Goal: Task Accomplishment & Management: Manage account settings

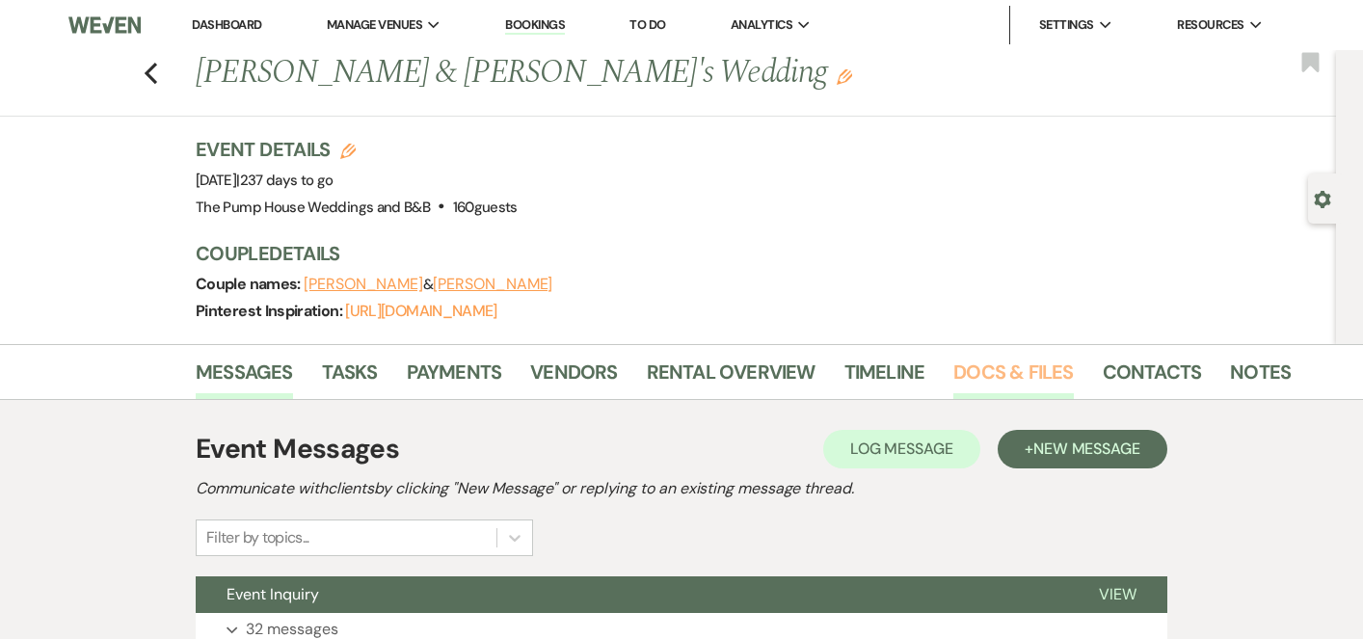
click at [1010, 373] on link "Docs & Files" at bounding box center [1014, 378] width 120 height 42
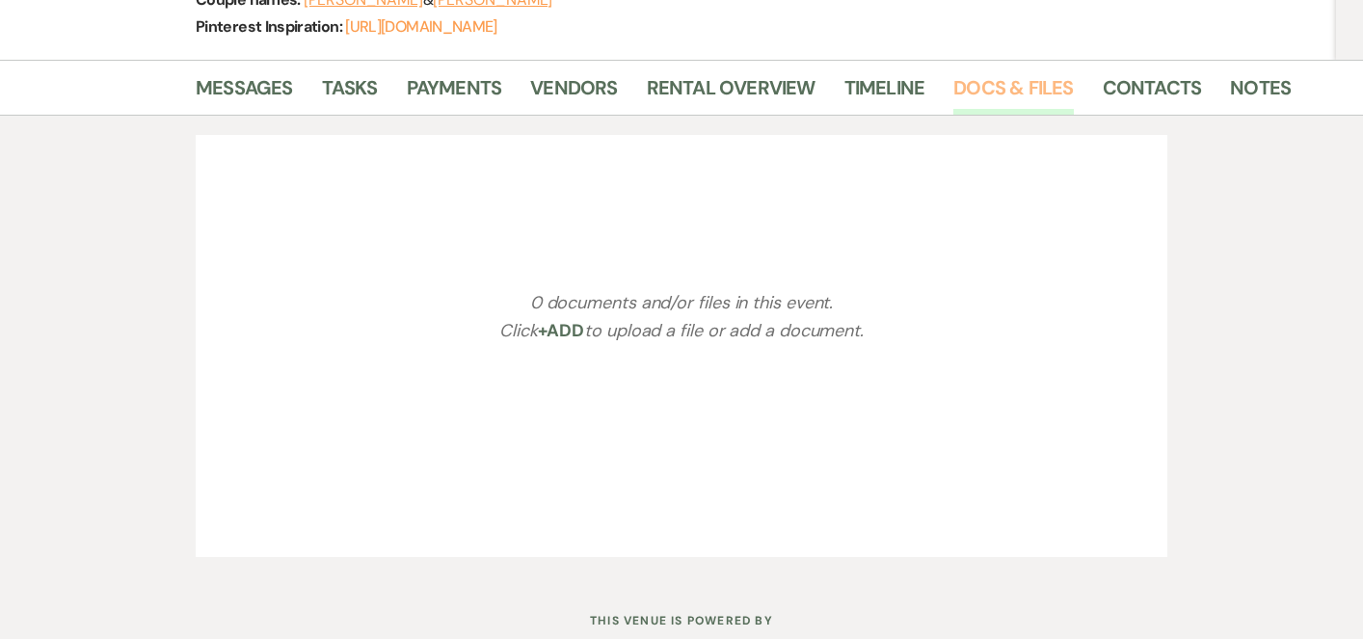
scroll to position [345, 0]
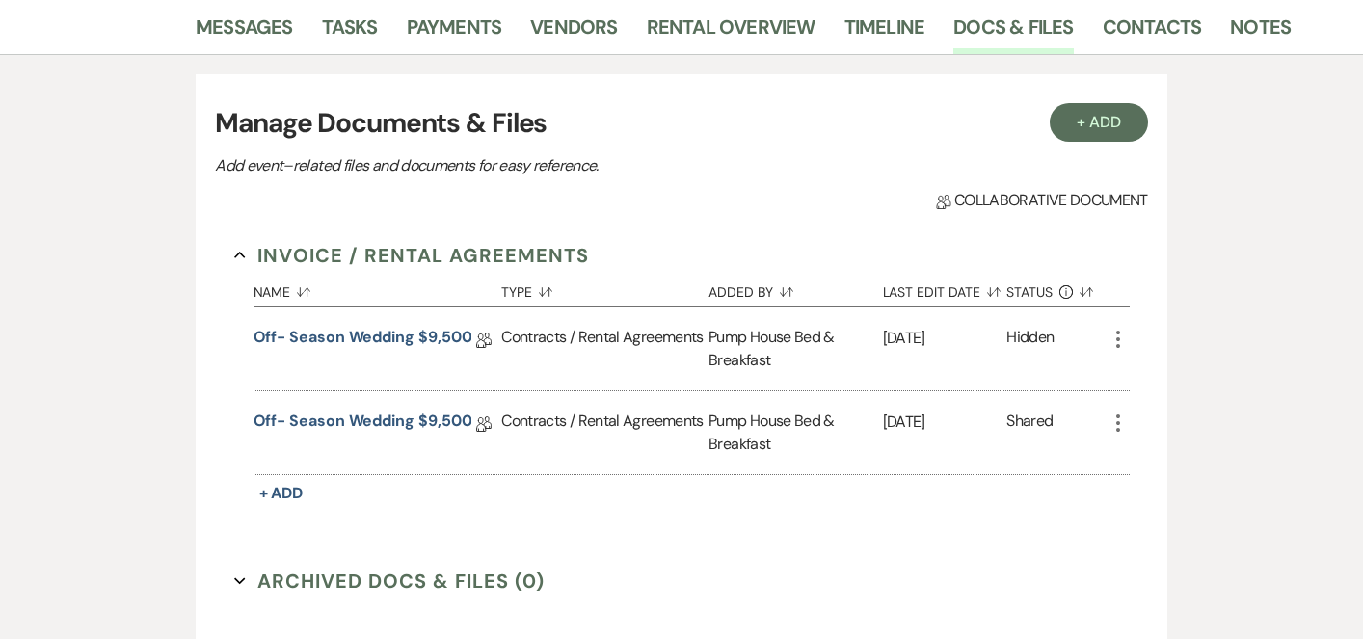
select select "7"
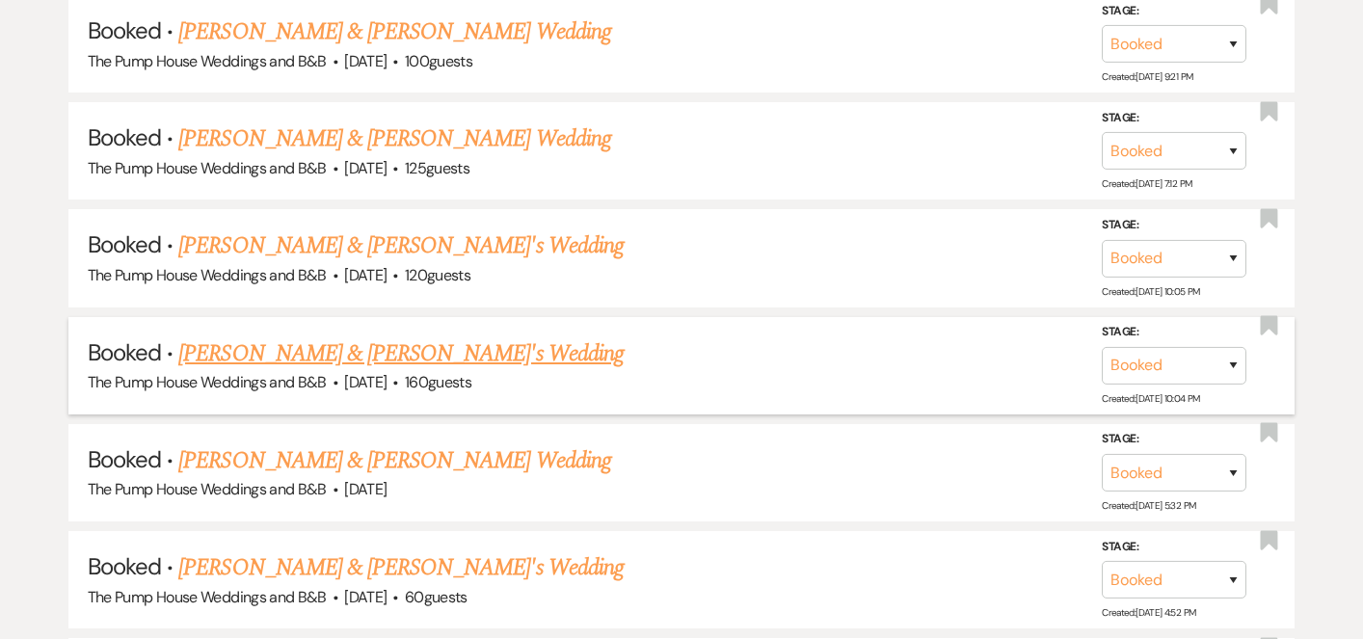
scroll to position [2392, 0]
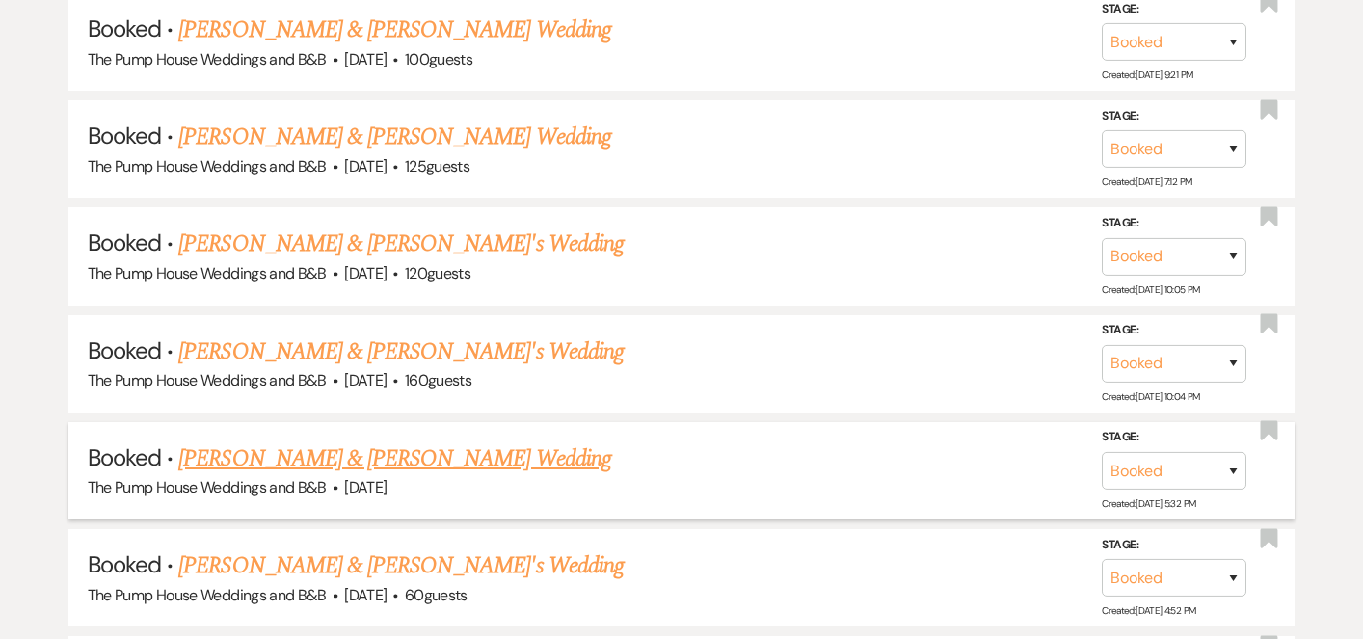
click at [426, 442] on link "[PERSON_NAME] & [PERSON_NAME] Wedding" at bounding box center [394, 459] width 432 height 35
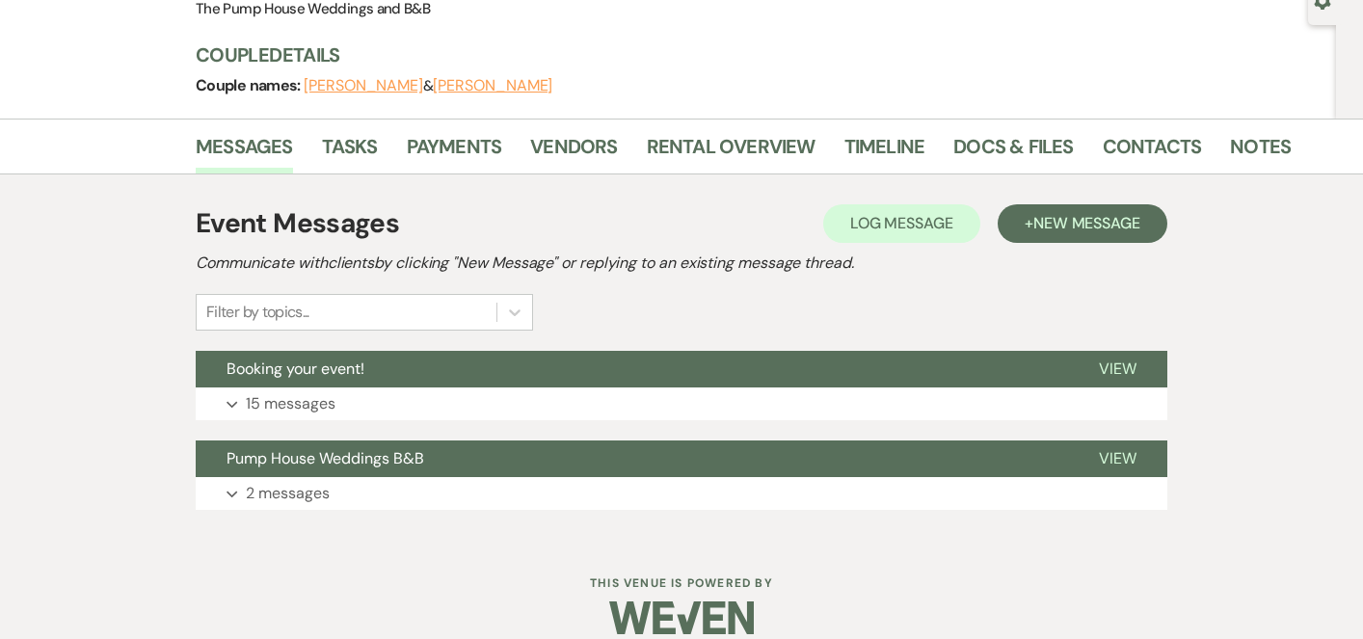
scroll to position [202, 0]
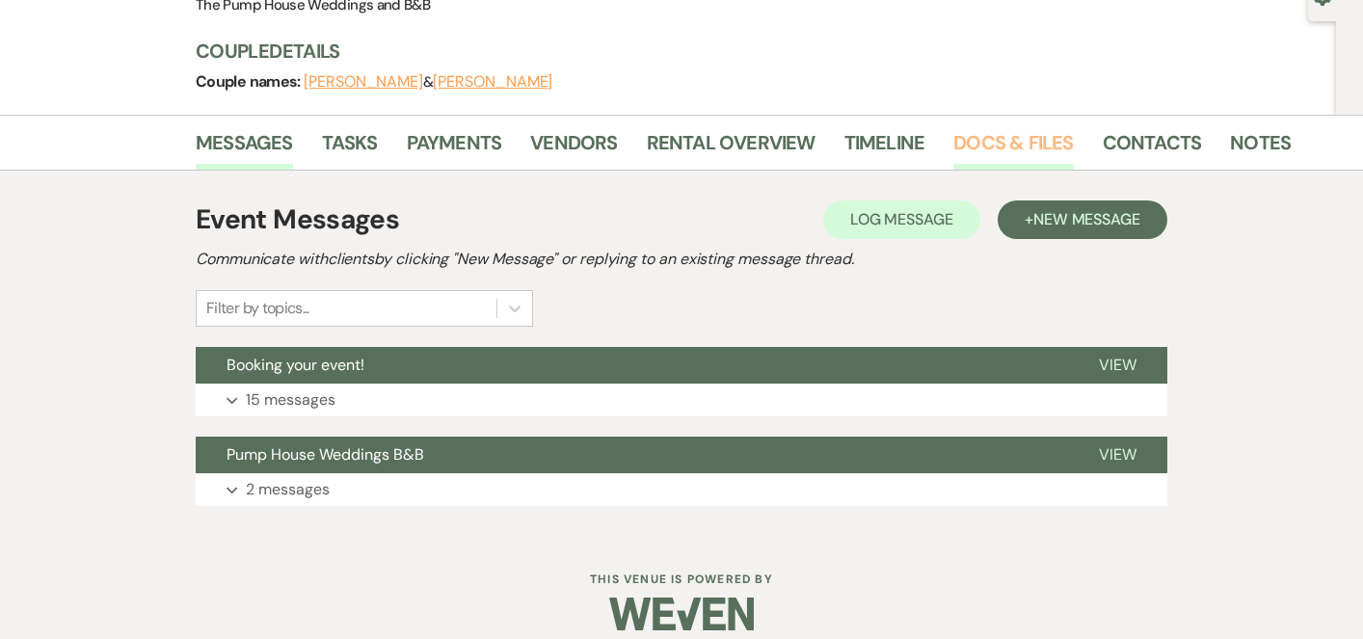
click at [962, 143] on link "Docs & Files" at bounding box center [1014, 148] width 120 height 42
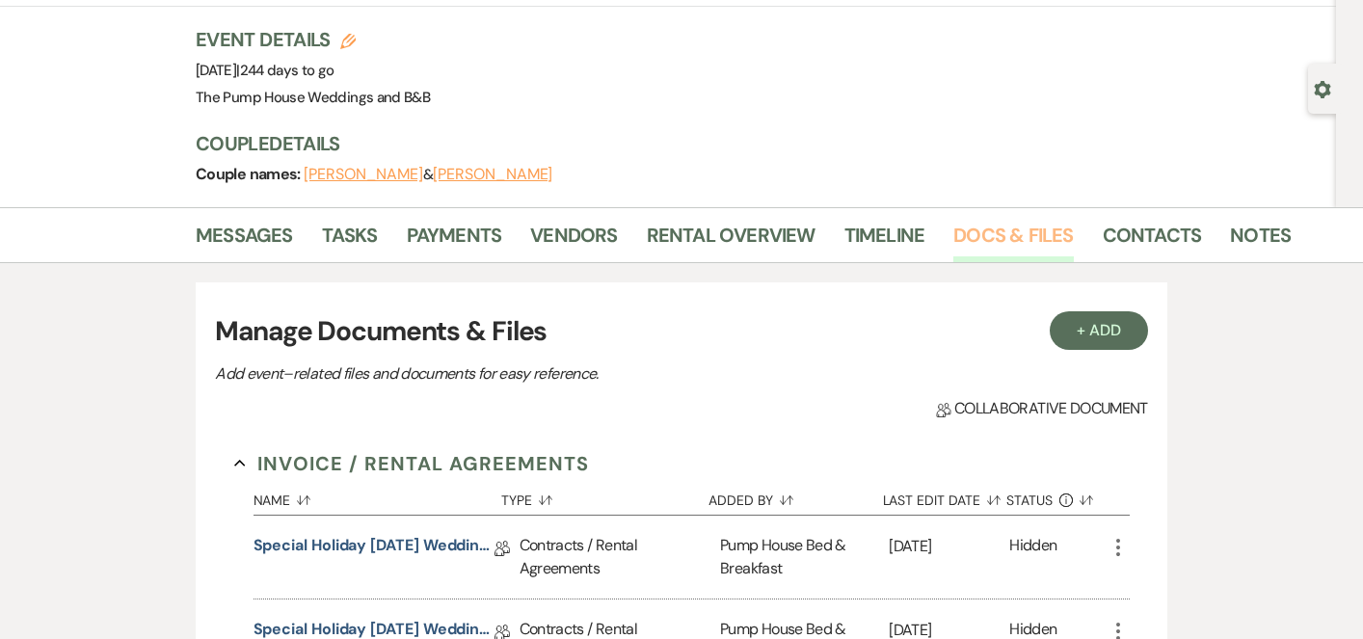
scroll to position [93, 0]
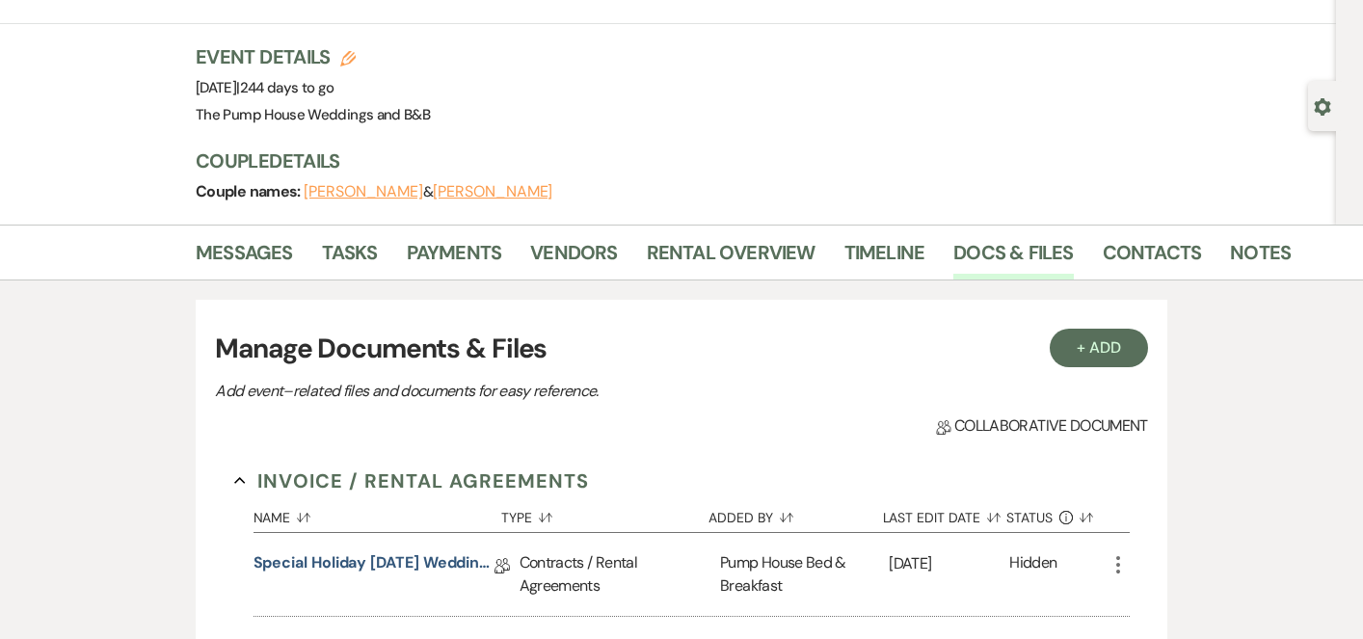
select select "7"
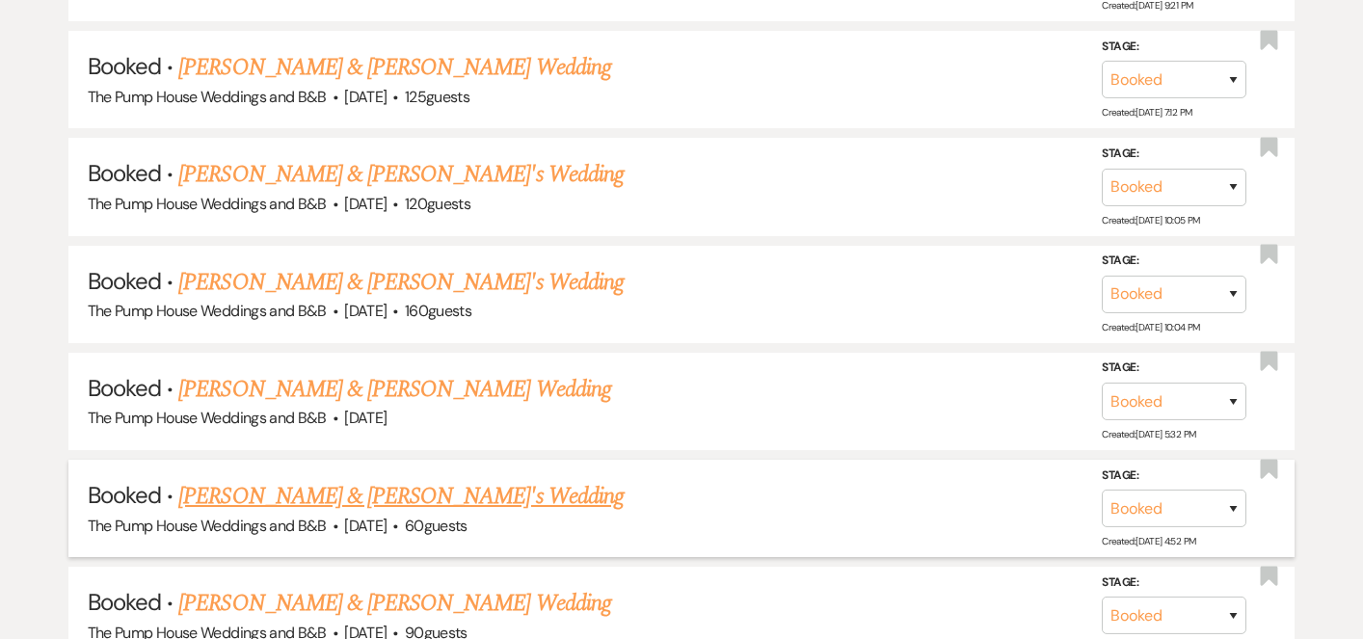
scroll to position [2474, 0]
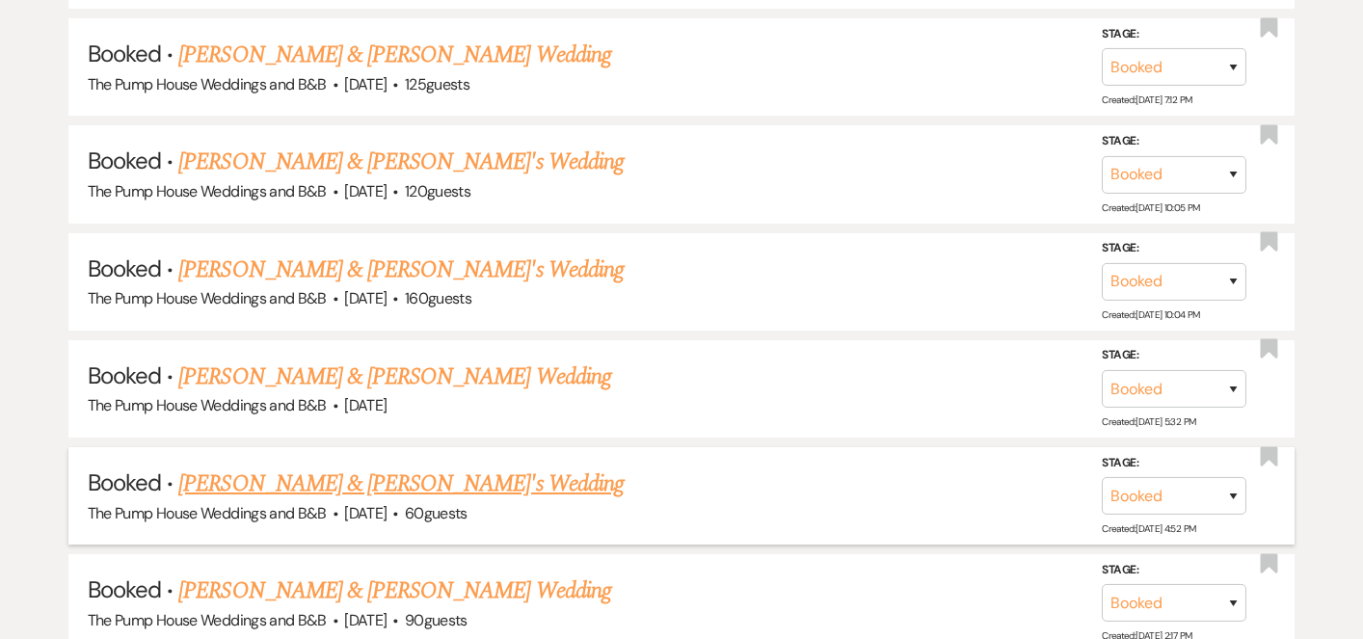
click at [387, 503] on span "[DATE]" at bounding box center [365, 513] width 42 height 20
click at [421, 472] on link "[PERSON_NAME] & [PERSON_NAME]'s Wedding" at bounding box center [400, 484] width 445 height 35
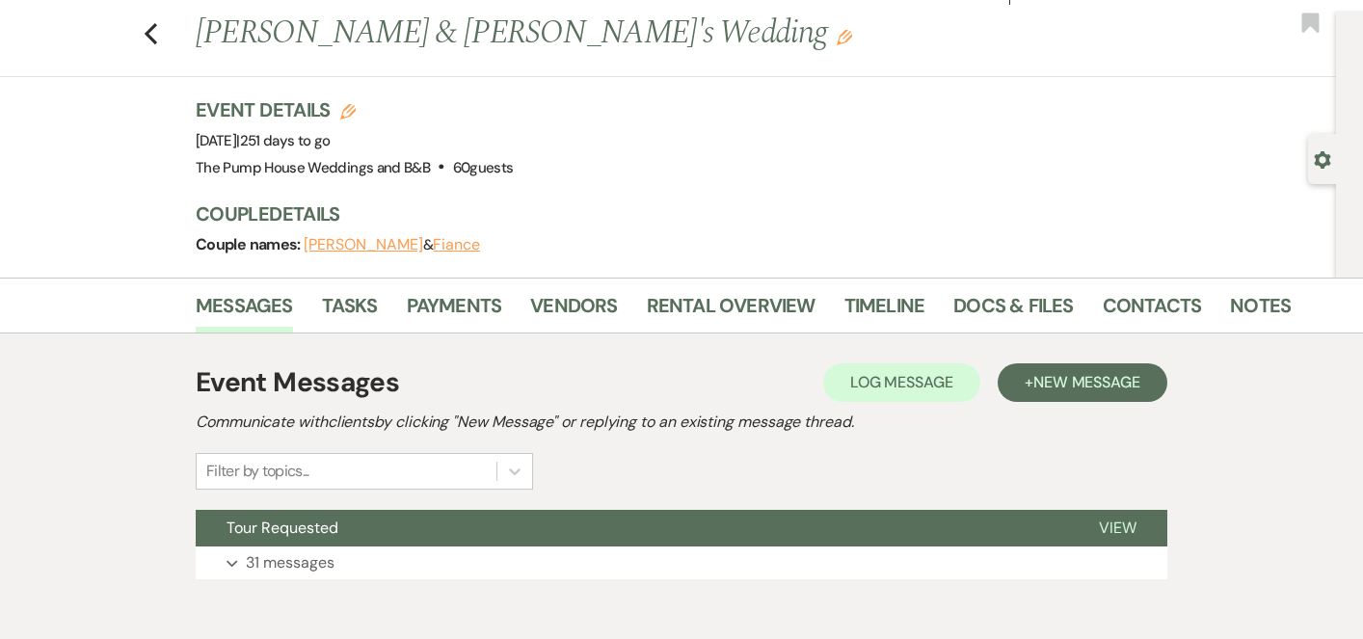
scroll to position [53, 0]
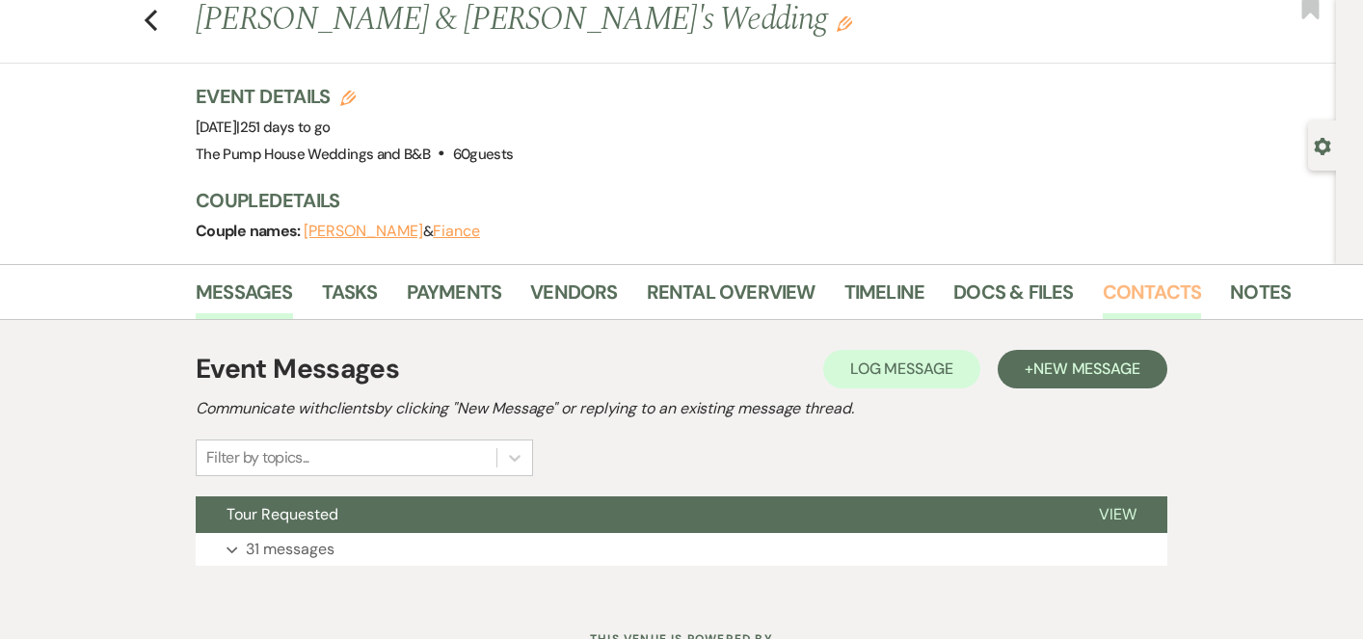
click at [1133, 296] on link "Contacts" at bounding box center [1152, 298] width 99 height 42
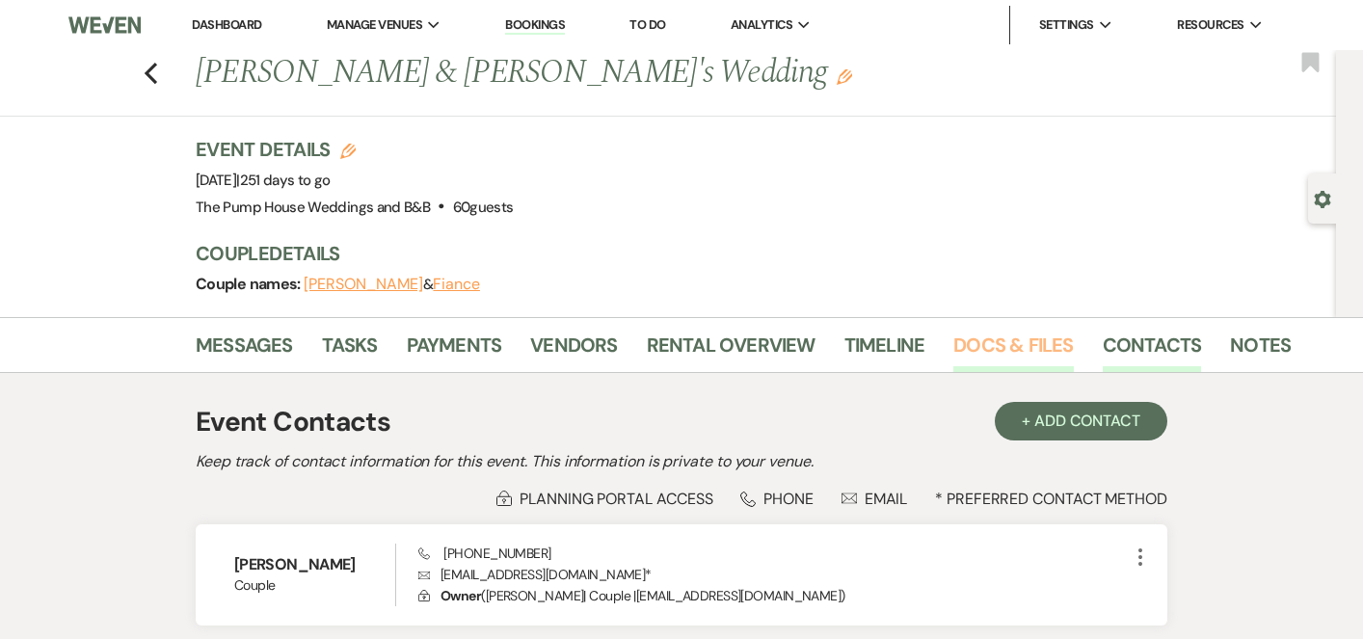
click at [969, 350] on link "Docs & Files" at bounding box center [1014, 351] width 120 height 42
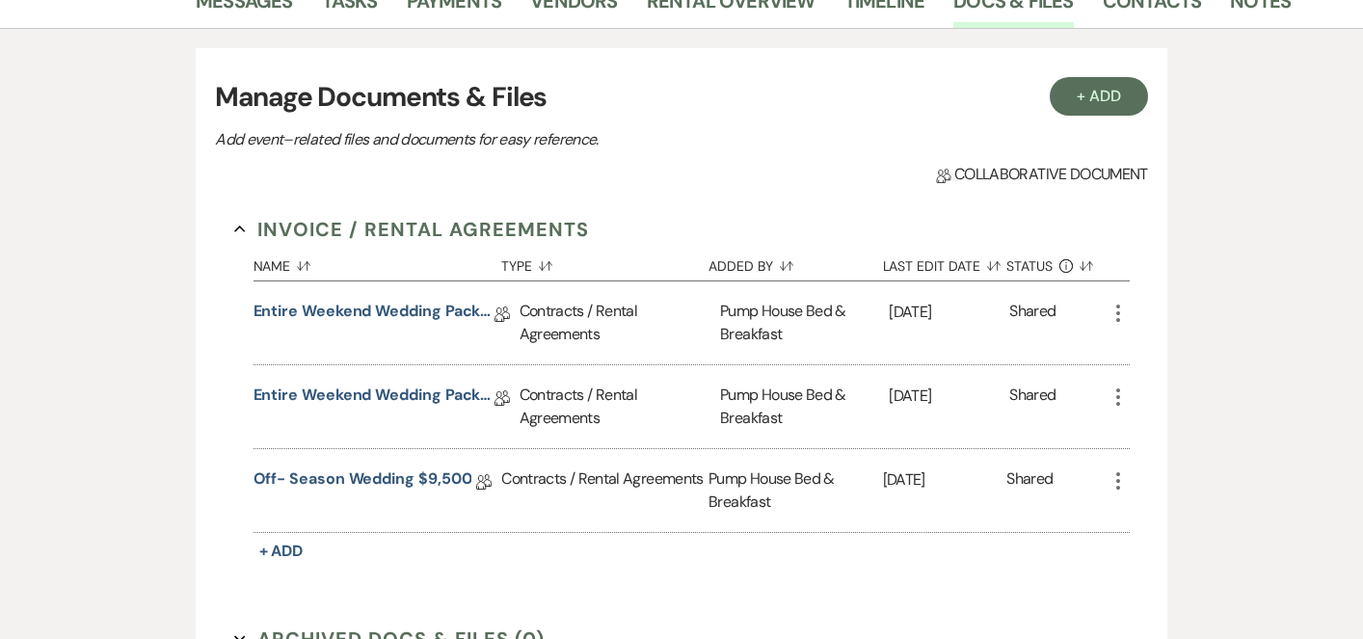
scroll to position [346, 0]
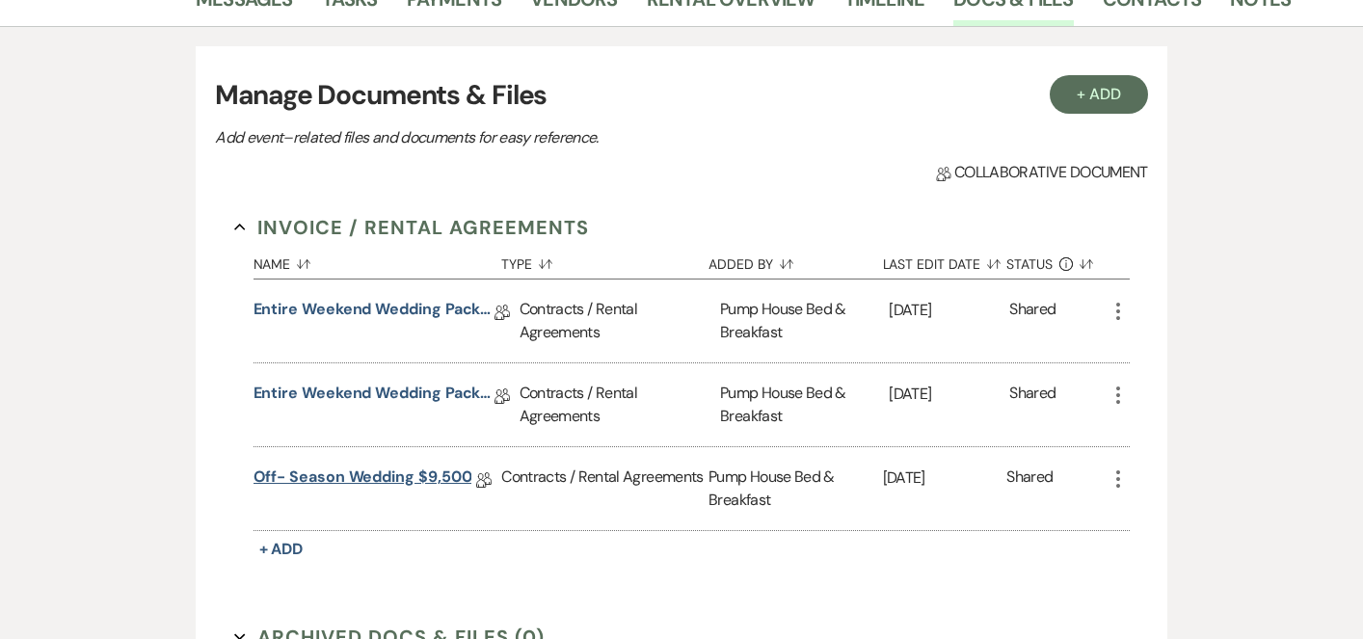
click at [310, 488] on link "Off- Season Wedding $9,500" at bounding box center [363, 481] width 219 height 30
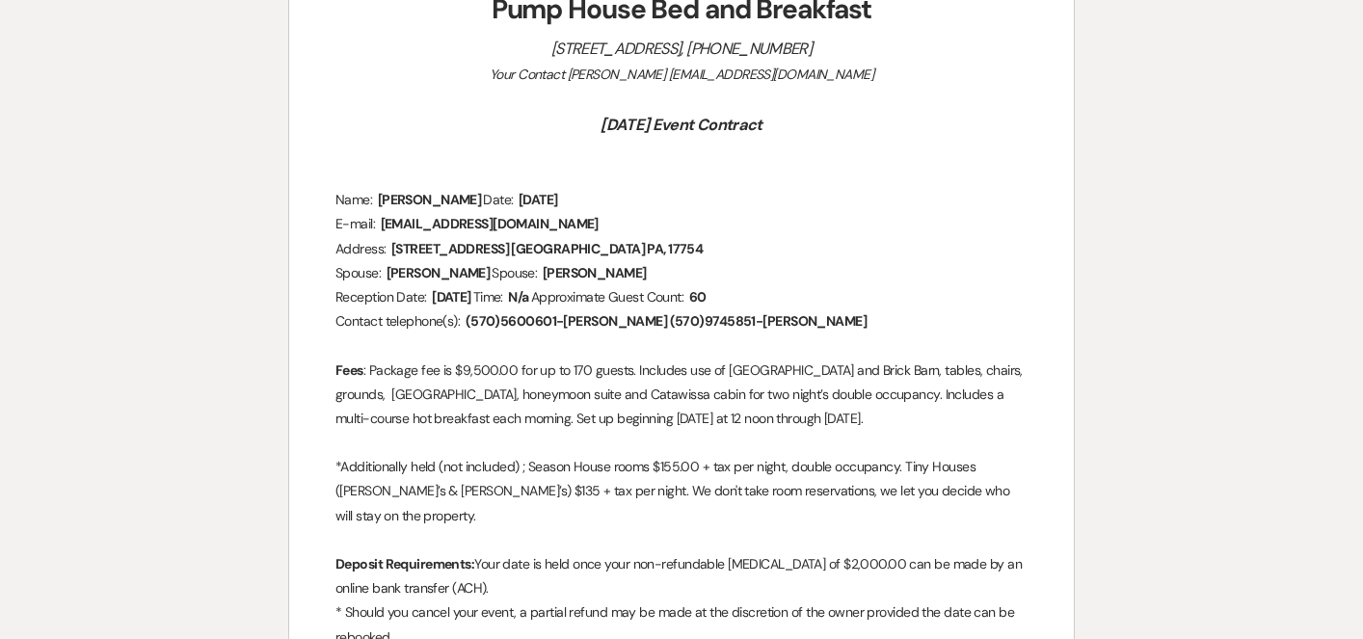
scroll to position [538, 0]
